Goal: Task Accomplishment & Management: Manage account settings

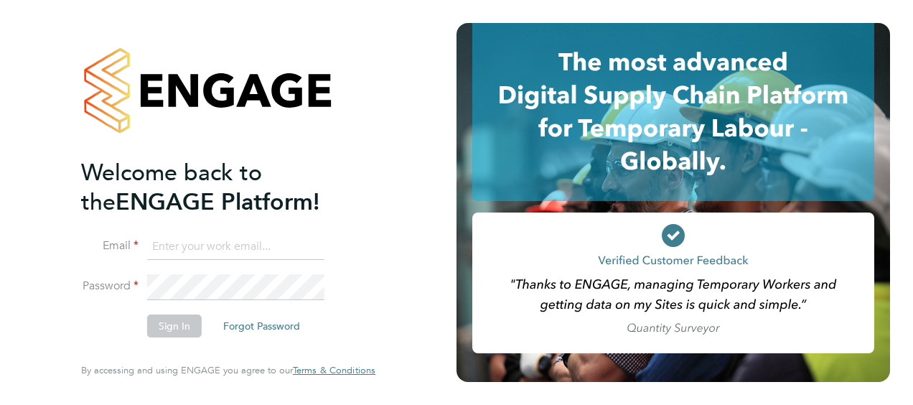
type input "paul.okeeffe@vistry.co.uk"
click at [160, 327] on button "Sign In" at bounding box center [174, 325] width 55 height 23
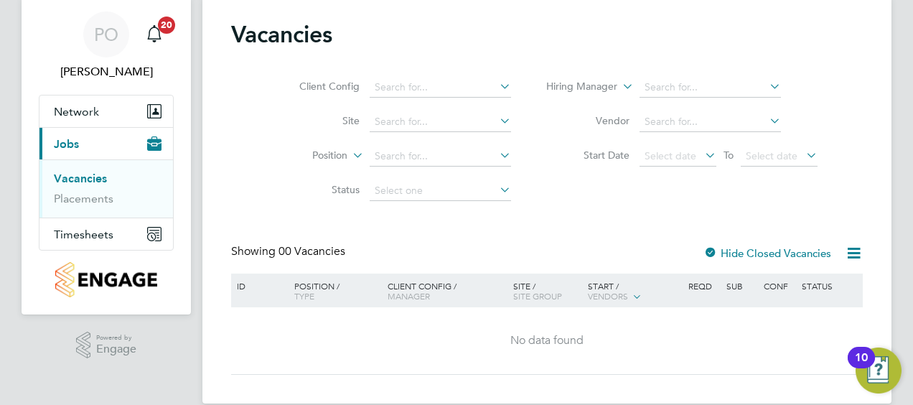
scroll to position [64, 0]
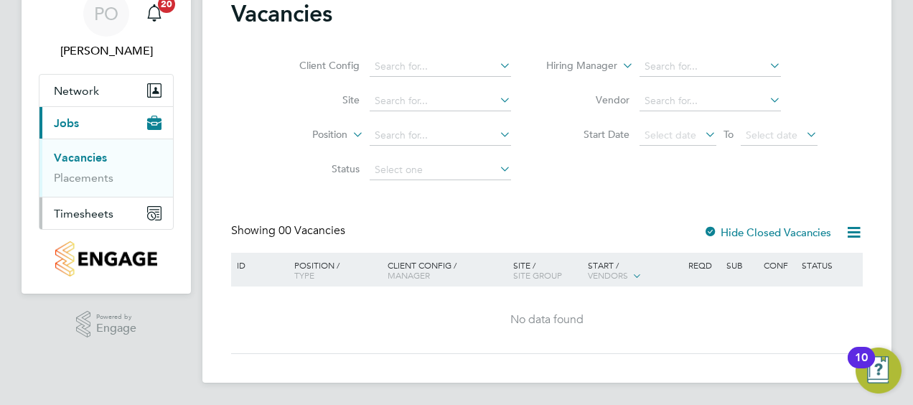
click at [93, 211] on span "Timesheets" at bounding box center [84, 214] width 60 height 14
click at [85, 191] on link "Timesheets" at bounding box center [84, 190] width 60 height 14
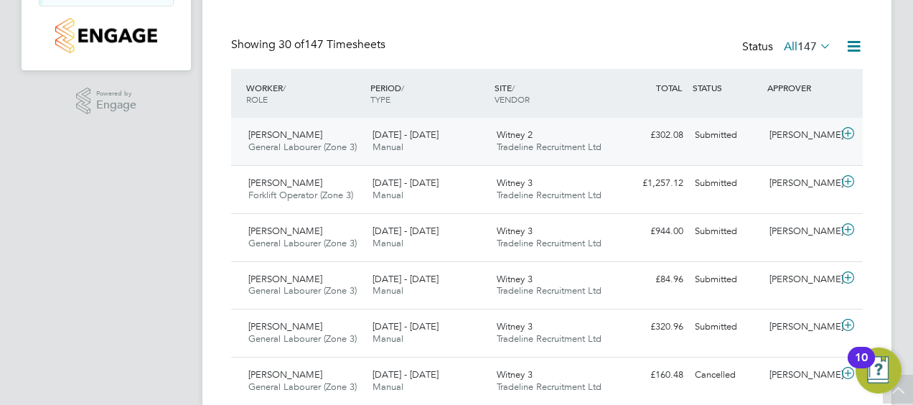
click at [281, 131] on span "[PERSON_NAME]" at bounding box center [285, 134] width 74 height 12
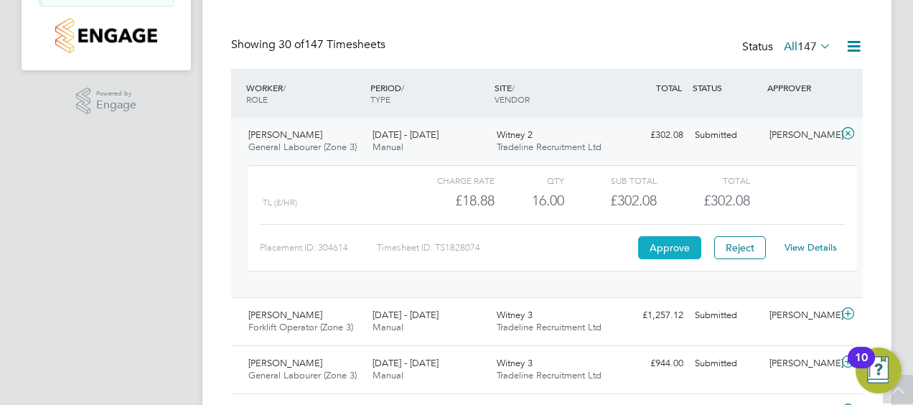
click at [665, 250] on button "Approve" at bounding box center [669, 247] width 63 height 23
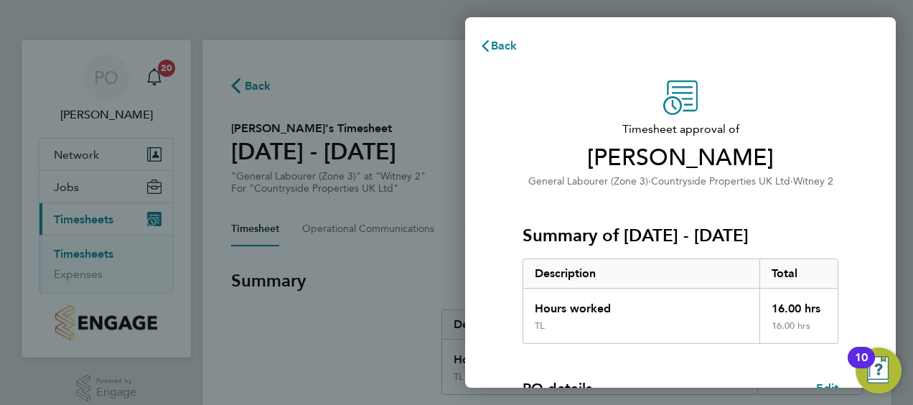
scroll to position [240, 0]
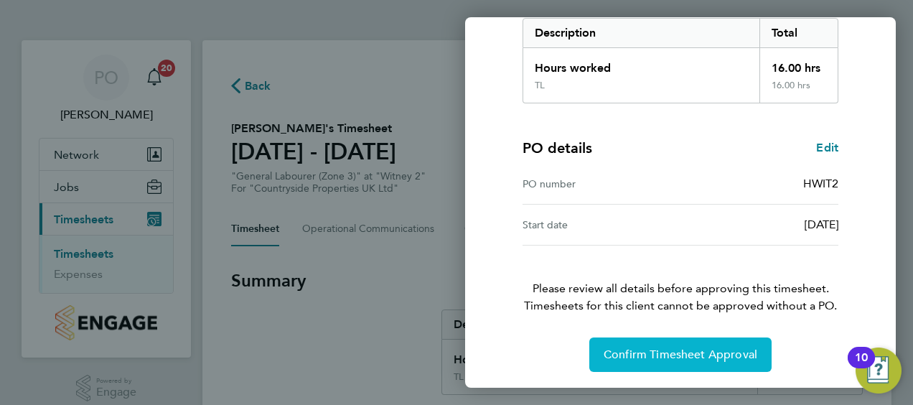
click at [660, 349] on span "Confirm Timesheet Approval" at bounding box center [681, 354] width 154 height 14
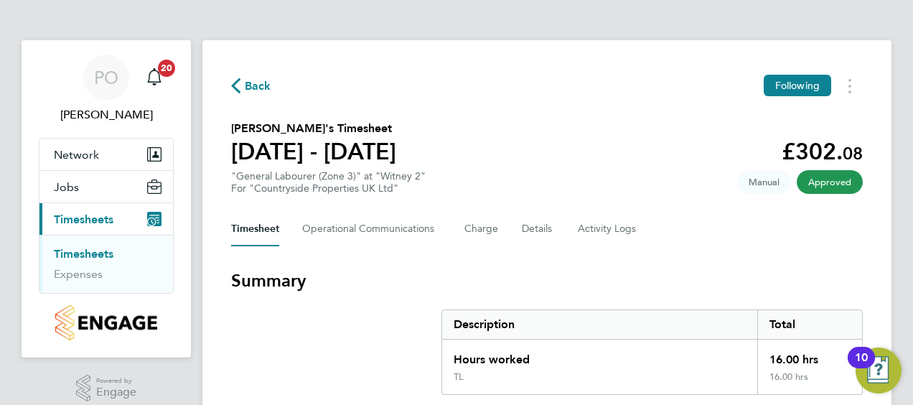
click at [258, 87] on span "Back" at bounding box center [258, 86] width 27 height 17
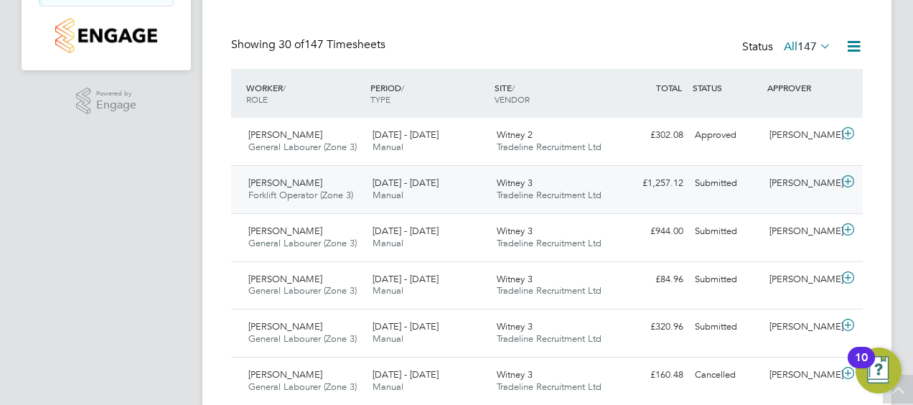
click at [278, 182] on span "[PERSON_NAME]" at bounding box center [285, 183] width 74 height 12
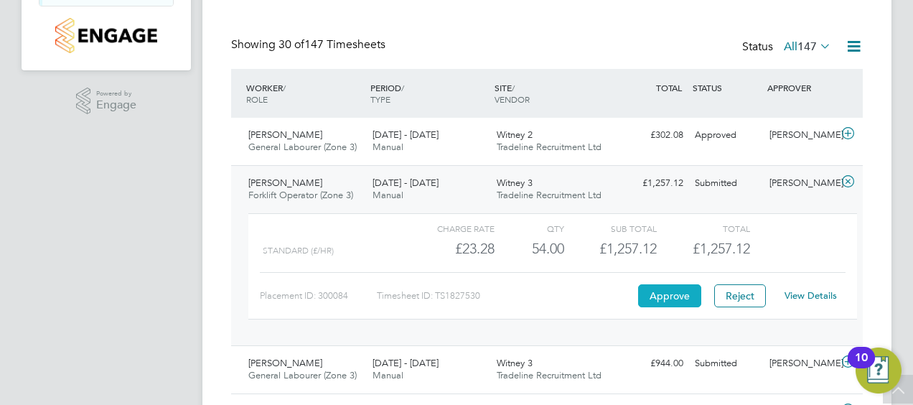
click at [650, 289] on button "Approve" at bounding box center [669, 295] width 63 height 23
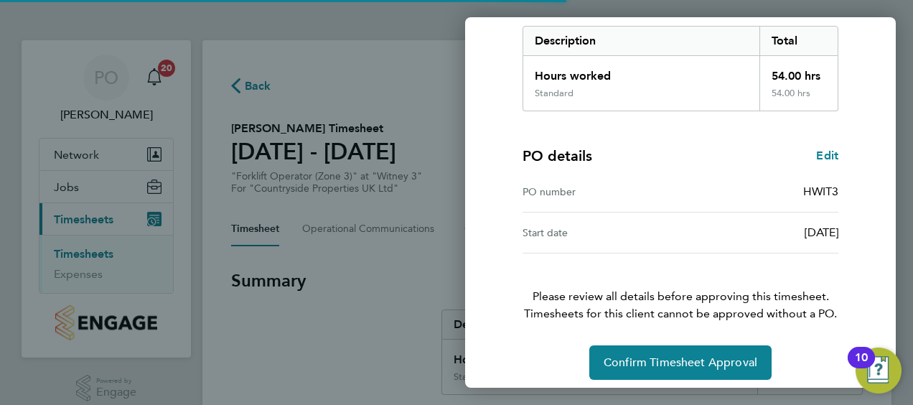
scroll to position [240, 0]
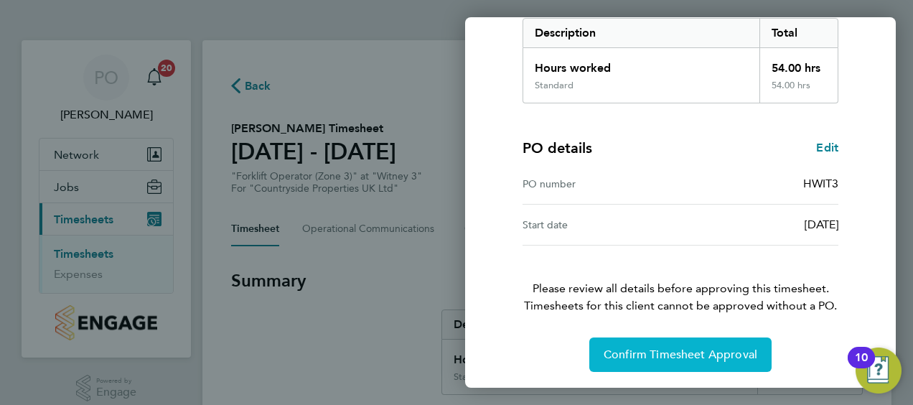
click at [680, 354] on span "Confirm Timesheet Approval" at bounding box center [681, 354] width 154 height 14
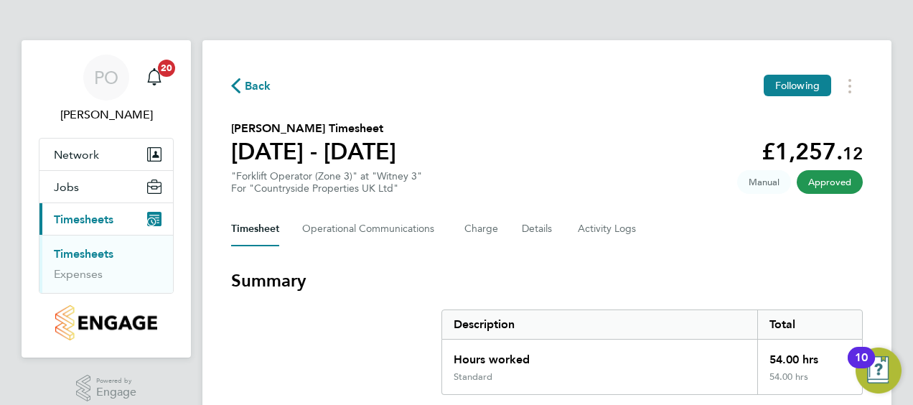
click at [245, 79] on span "Back" at bounding box center [258, 86] width 27 height 17
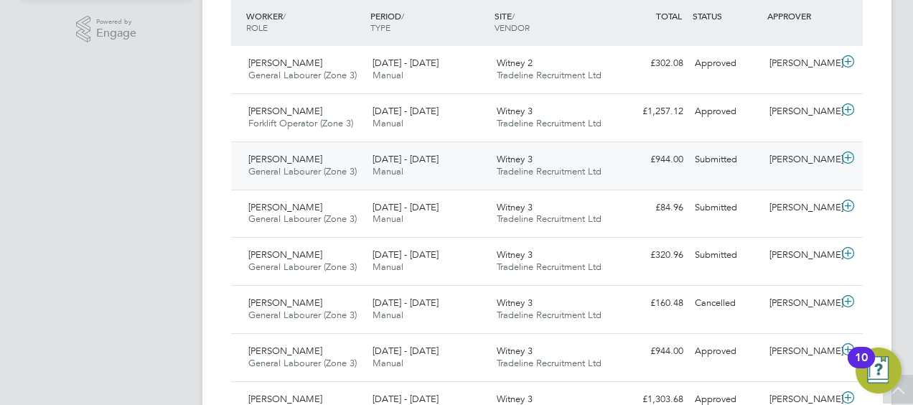
click at [317, 159] on span "[PERSON_NAME]" at bounding box center [285, 159] width 74 height 12
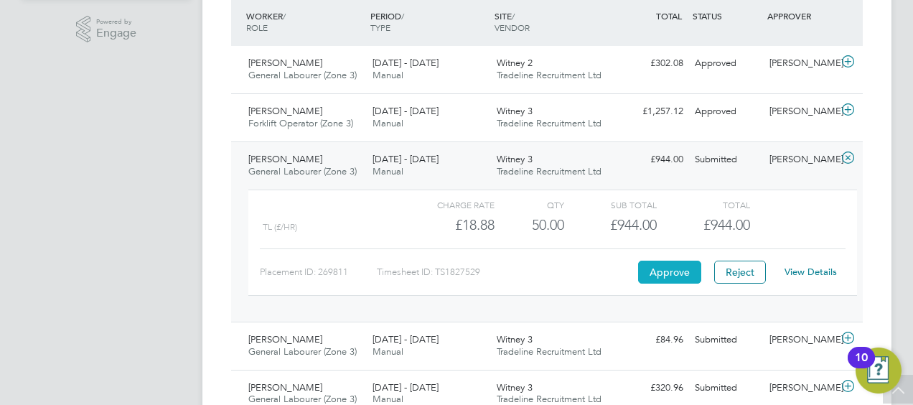
click at [667, 270] on button "Approve" at bounding box center [669, 272] width 63 height 23
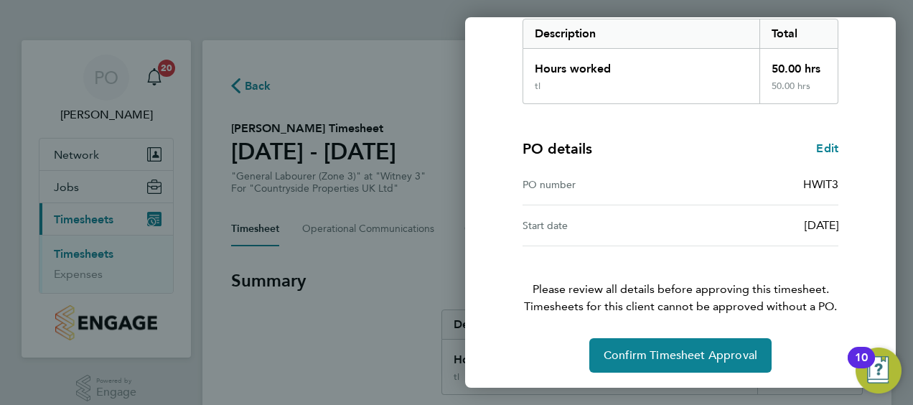
scroll to position [240, 0]
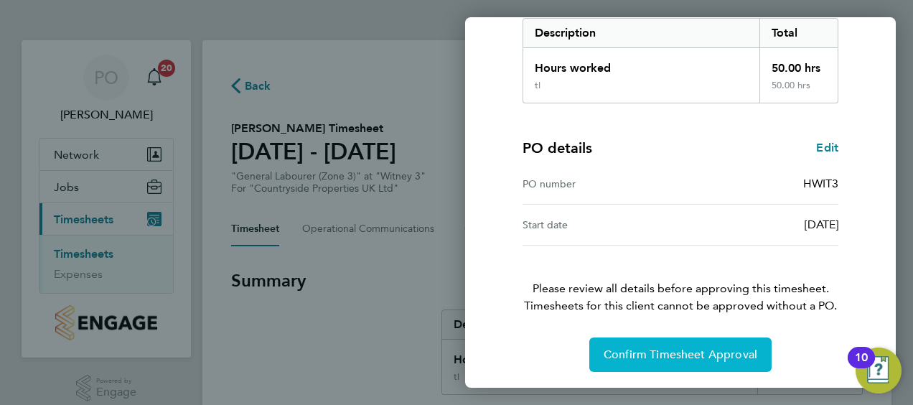
click at [665, 355] on span "Confirm Timesheet Approval" at bounding box center [681, 354] width 154 height 14
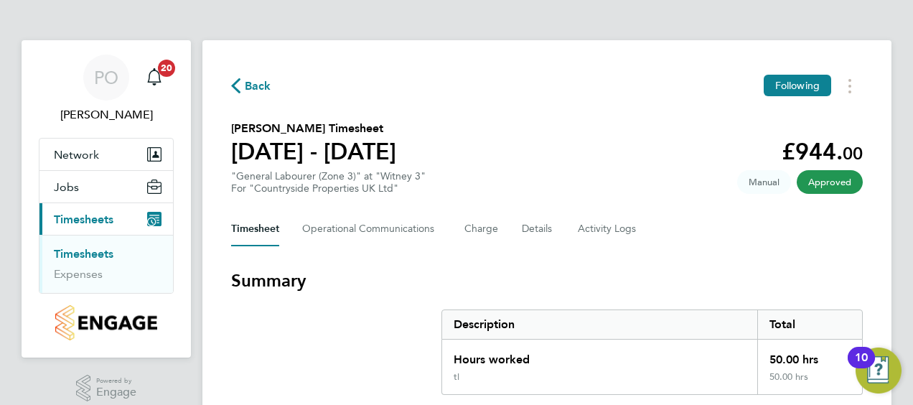
click at [255, 83] on span "Back" at bounding box center [258, 86] width 27 height 17
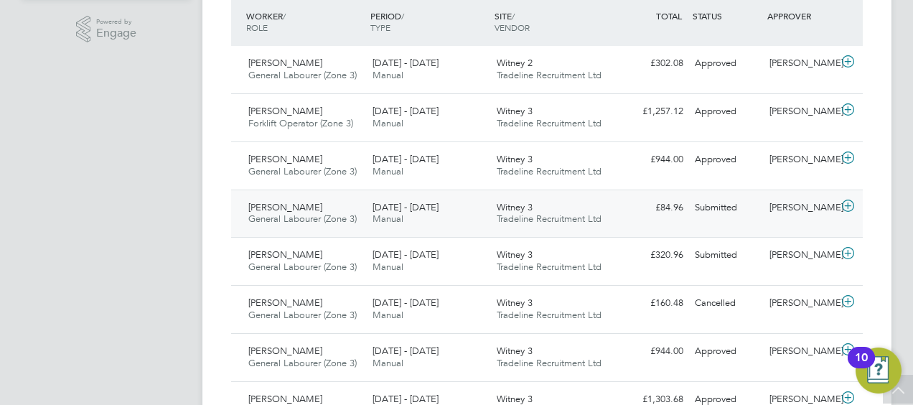
click at [284, 204] on span "[PERSON_NAME]" at bounding box center [285, 207] width 74 height 12
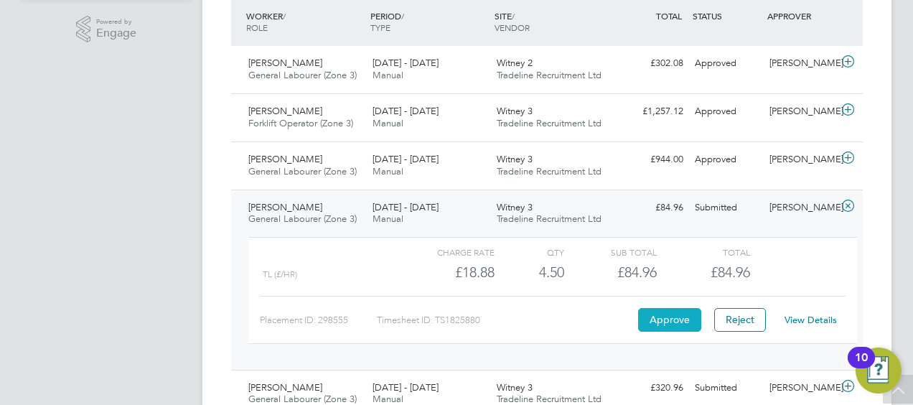
click at [649, 311] on button "Approve" at bounding box center [669, 319] width 63 height 23
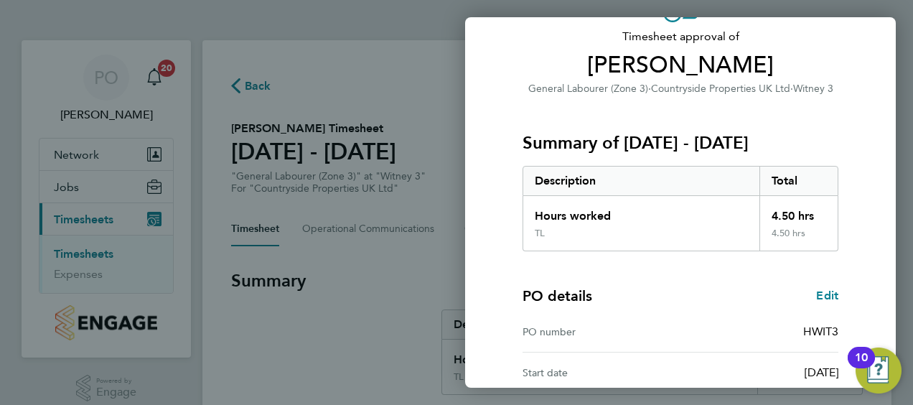
scroll to position [215, 0]
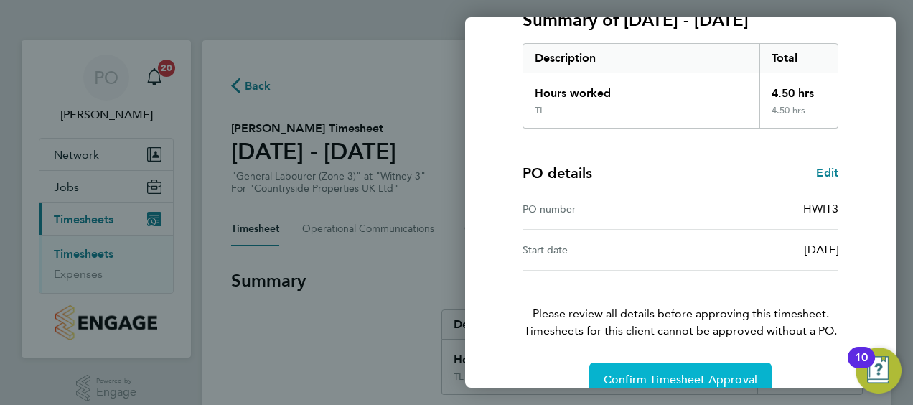
click at [646, 372] on span "Confirm Timesheet Approval" at bounding box center [681, 379] width 154 height 14
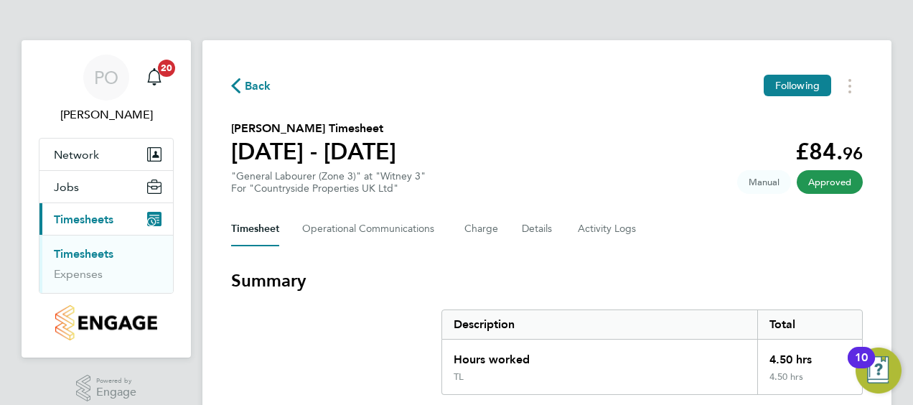
click at [253, 79] on span "Back" at bounding box center [258, 86] width 27 height 17
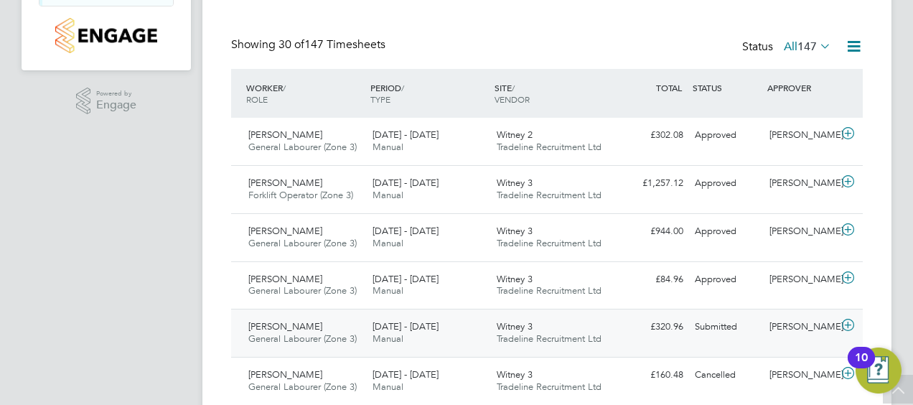
click at [271, 322] on span "[PERSON_NAME]" at bounding box center [285, 326] width 74 height 12
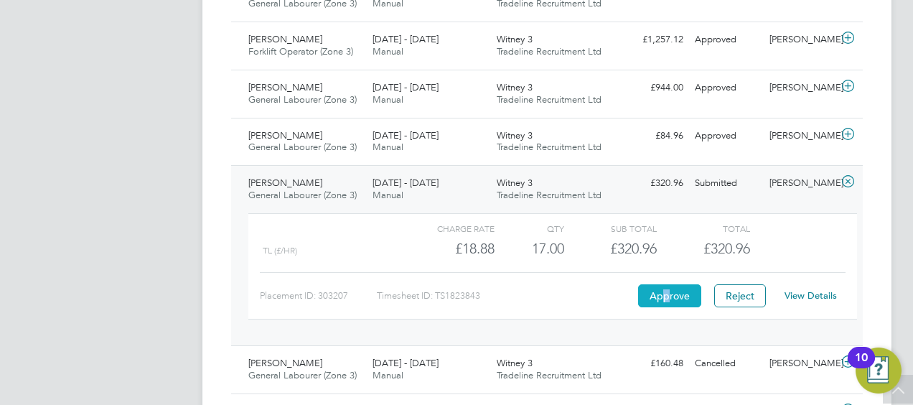
click at [666, 297] on button "Approve" at bounding box center [669, 295] width 63 height 23
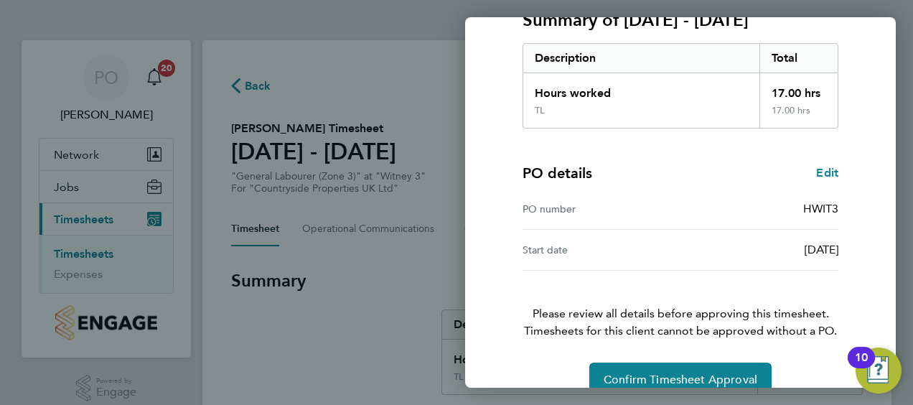
scroll to position [240, 0]
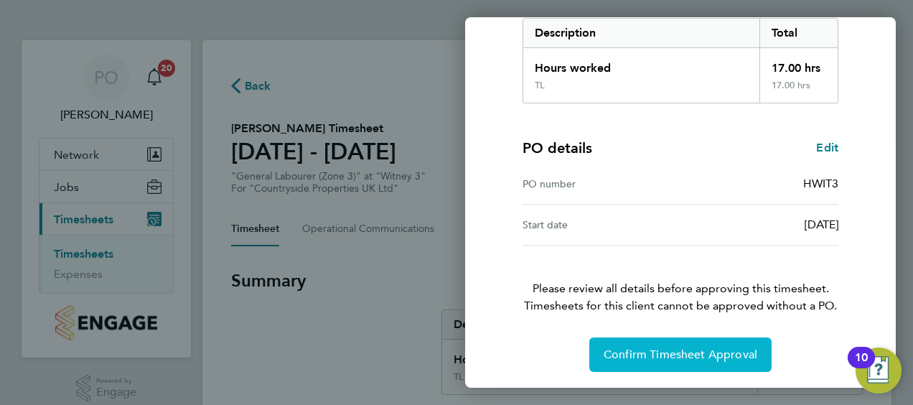
click at [637, 360] on button "Confirm Timesheet Approval" at bounding box center [680, 354] width 182 height 34
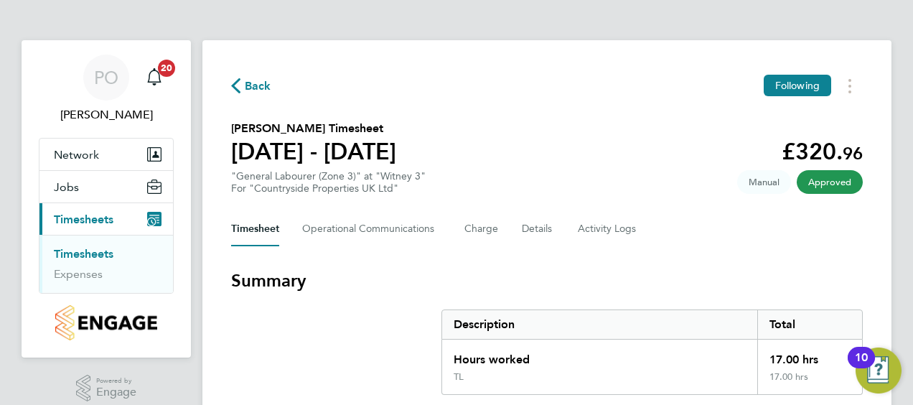
click at [266, 83] on span "Back" at bounding box center [258, 86] width 27 height 17
